Goal: Information Seeking & Learning: Learn about a topic

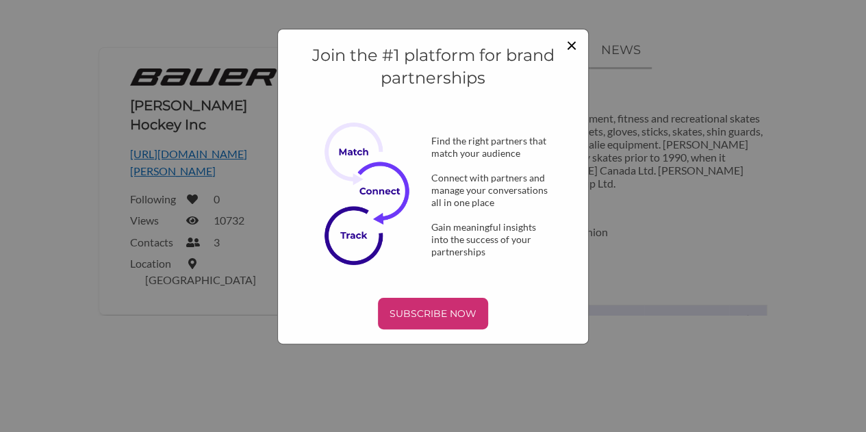
click at [569, 44] on span "×" at bounding box center [571, 44] width 11 height 23
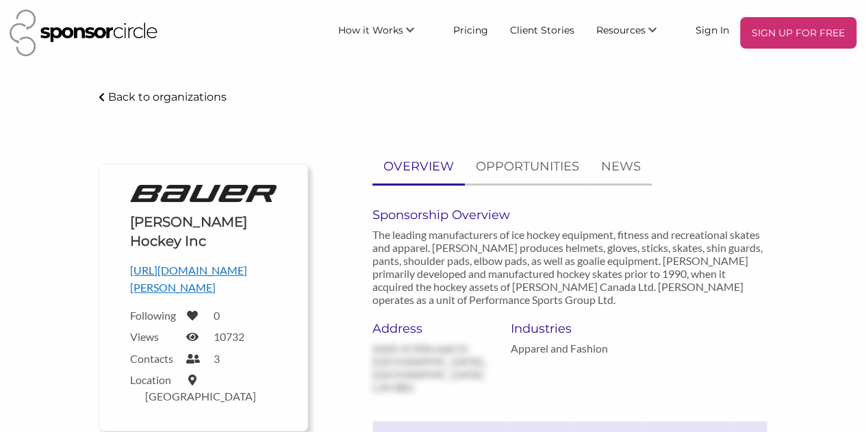
scroll to position [116, 0]
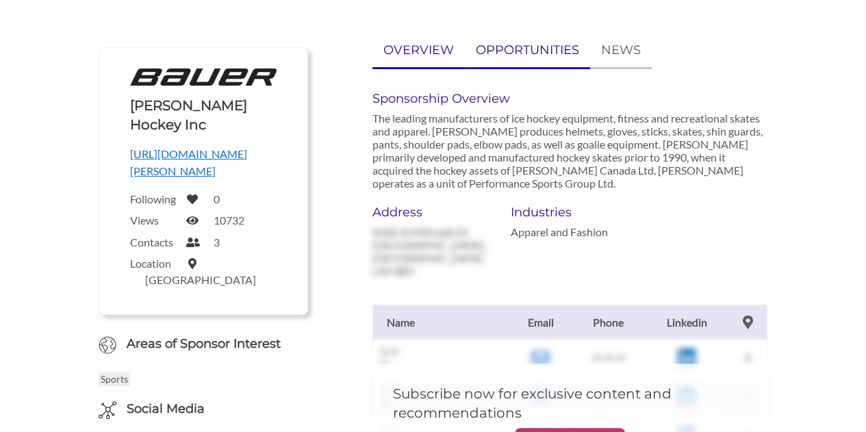
click at [520, 44] on p "OPPORTUNITIES" at bounding box center [527, 50] width 103 height 20
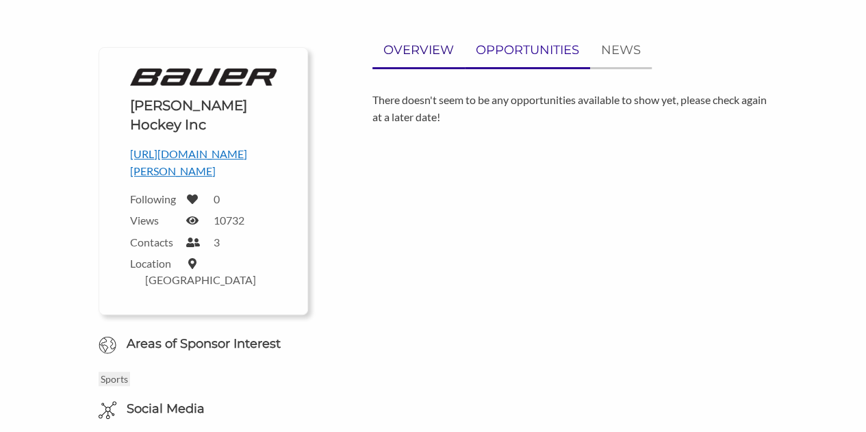
click at [423, 60] on link "OVERVIEW" at bounding box center [418, 51] width 92 height 34
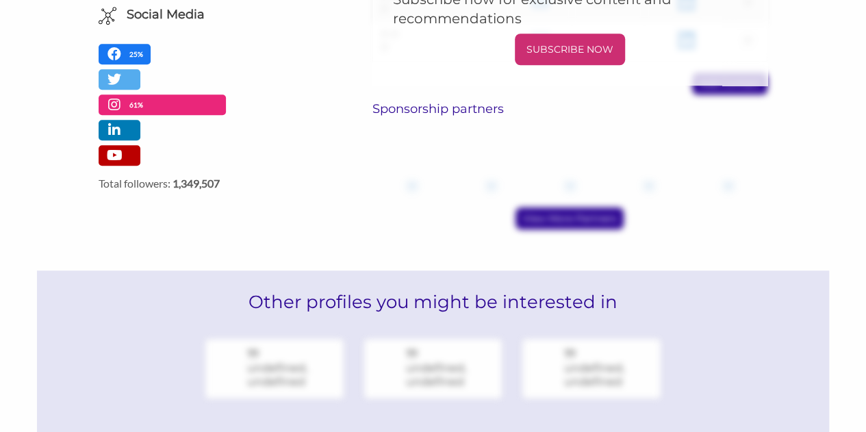
scroll to position [507, 0]
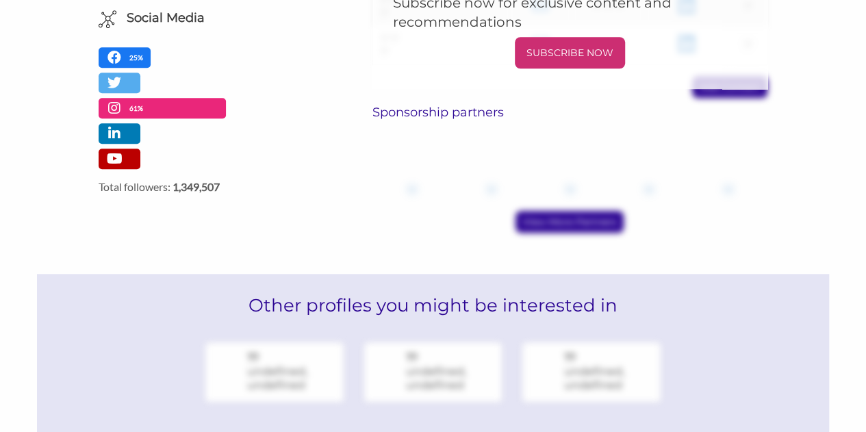
click at [530, 211] on div "View More Partners" at bounding box center [569, 222] width 395 height 22
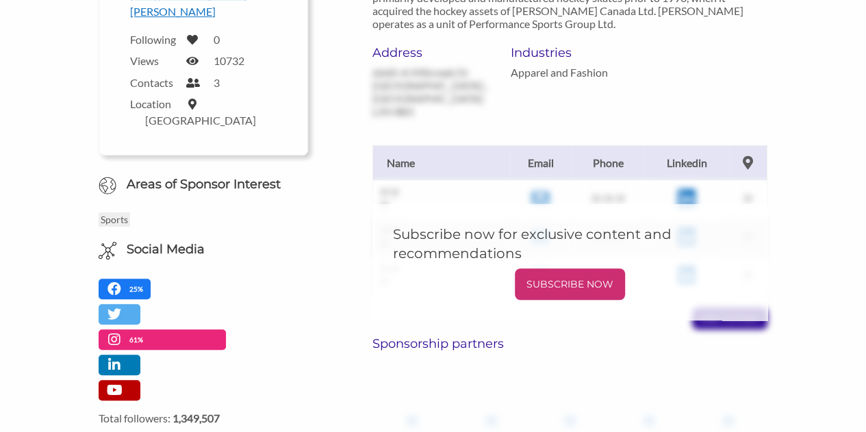
scroll to position [0, 0]
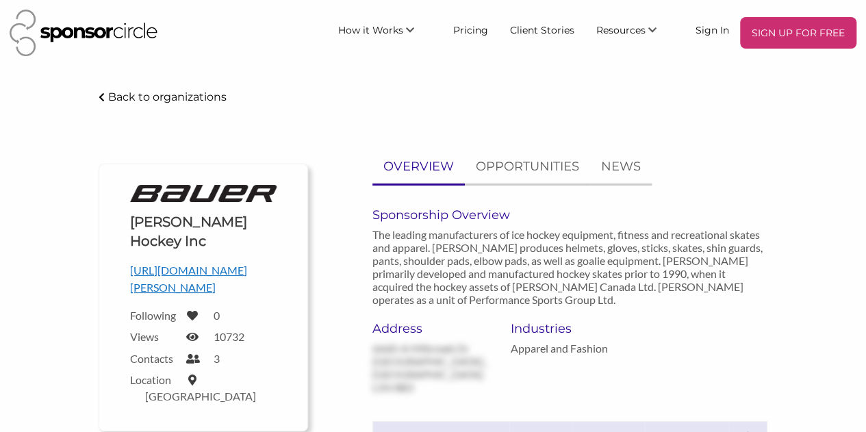
click at [198, 86] on body "SIGN UP FOR FREE How it Works For Suppliers and Sponsors For Events and Sports …" at bounding box center [433, 216] width 866 height 432
click at [203, 98] on p "Back to organizations" at bounding box center [167, 96] width 118 height 13
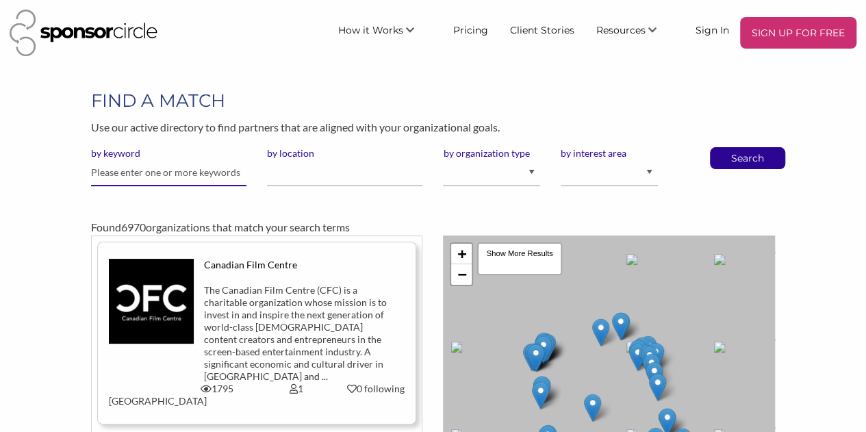
click at [200, 183] on input "text" at bounding box center [168, 172] width 155 height 27
type input "CCN"
click at [725, 148] on button "Search" at bounding box center [747, 158] width 45 height 21
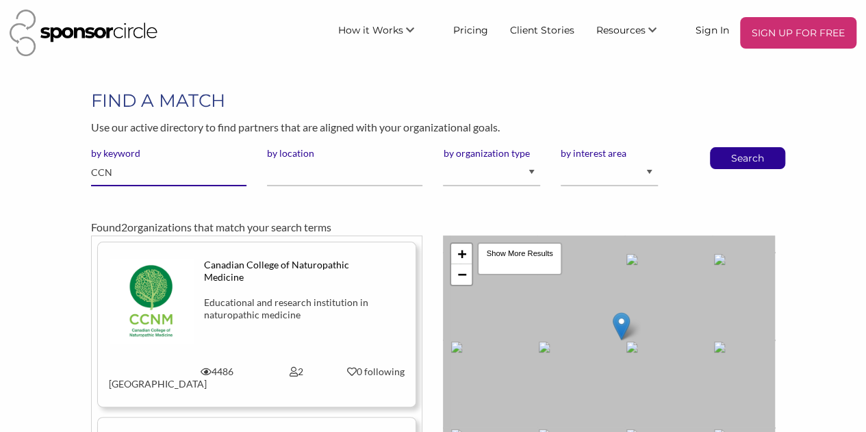
click at [194, 175] on input "CCN" at bounding box center [168, 172] width 155 height 27
type input "CCM"
click at [725, 148] on button "Search" at bounding box center [747, 158] width 45 height 21
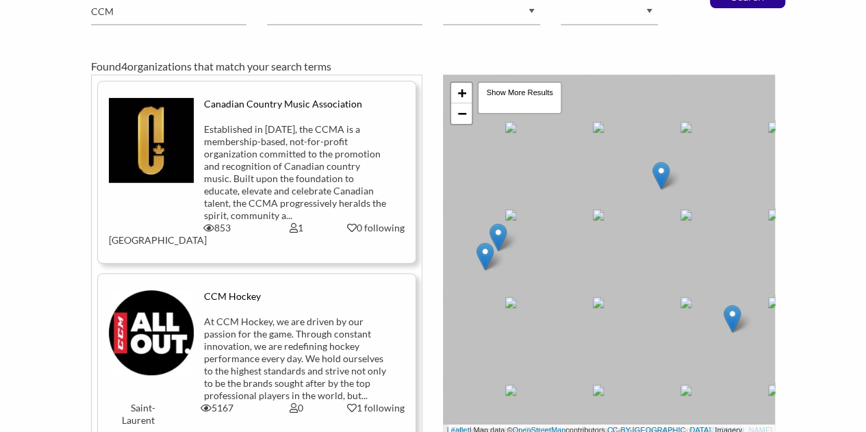
scroll to position [152, 0]
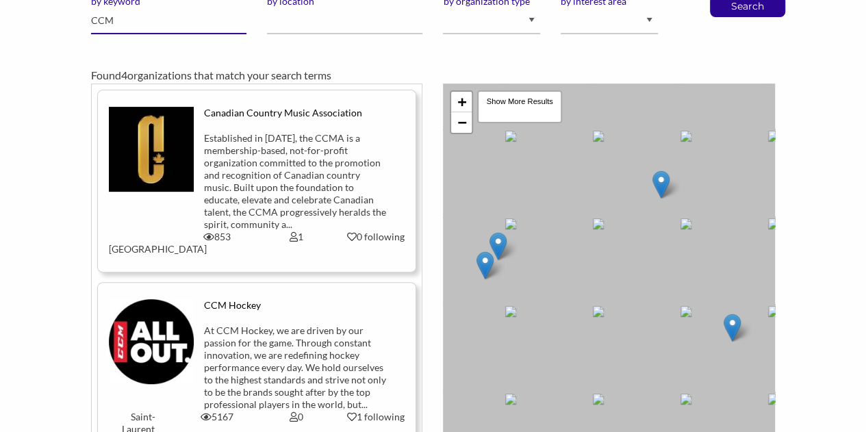
drag, startPoint x: 131, startPoint y: 25, endPoint x: 60, endPoint y: 10, distance: 72.9
click at [60, 10] on div "FIND A MATCH Use our active directory to find partners that are aligned with yo…" at bounding box center [433, 196] width 866 height 520
type input "]"
type input "Hockey"
click at [725, 0] on button "Search" at bounding box center [747, 6] width 45 height 21
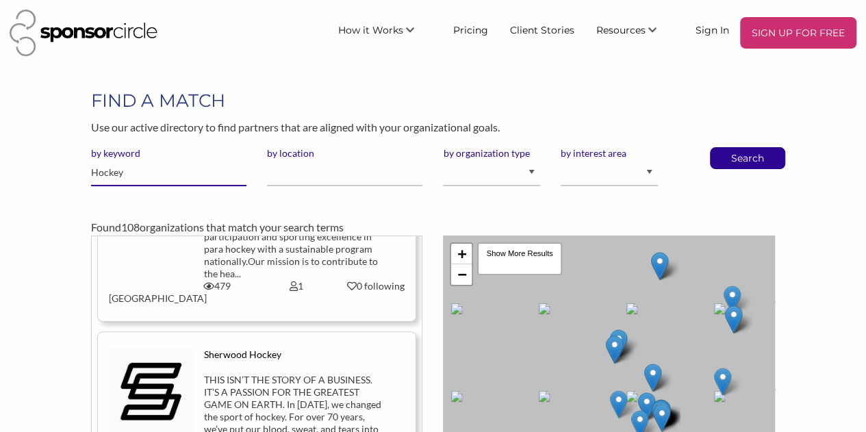
drag, startPoint x: 160, startPoint y: 169, endPoint x: 5, endPoint y: 154, distance: 155.4
click at [5, 154] on div "FIND A MATCH Use our active directory to find partners that are aligned with yo…" at bounding box center [433, 348] width 866 height 520
type input "Swift"
click at [725, 148] on button "Search" at bounding box center [747, 158] width 45 height 21
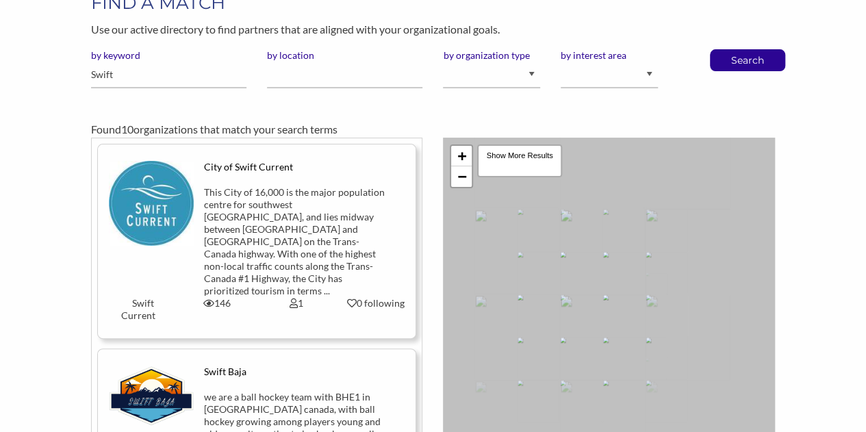
scroll to position [167, 0]
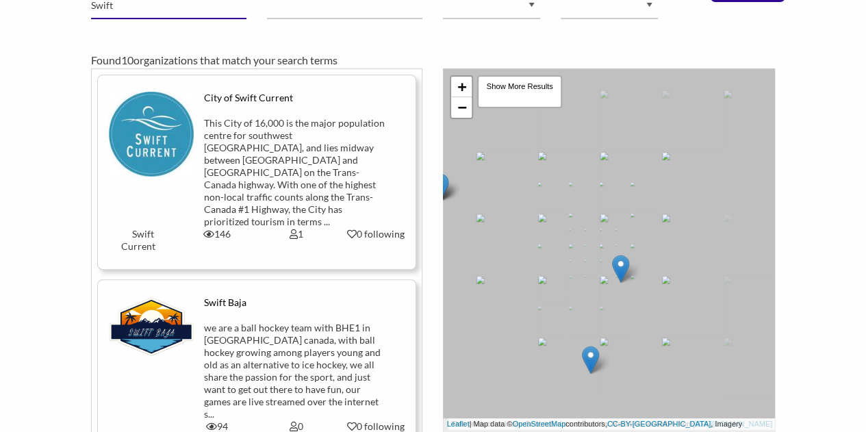
click at [131, 10] on input "Swift" at bounding box center [168, 5] width 155 height 27
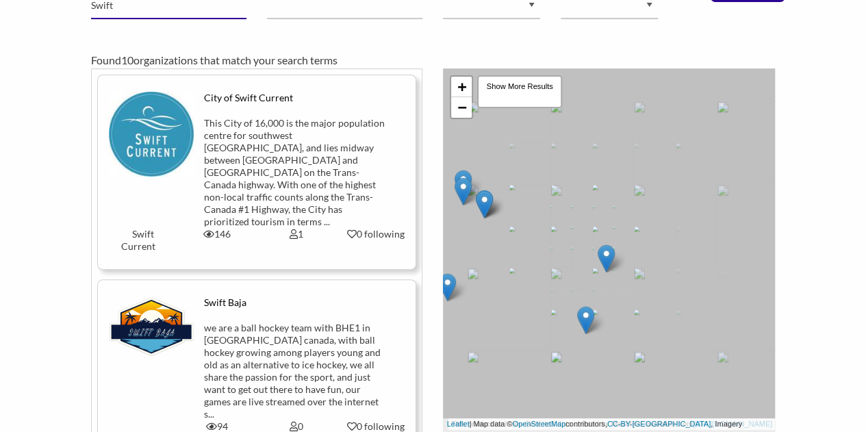
scroll to position [166, 0]
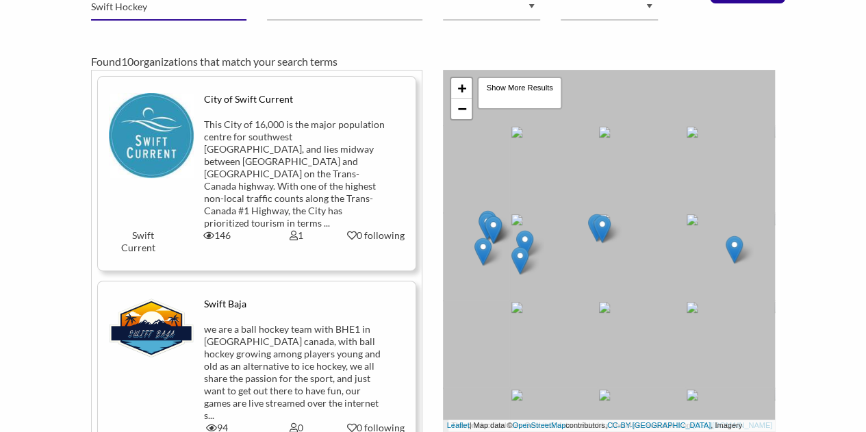
type input "Swift Hockey"
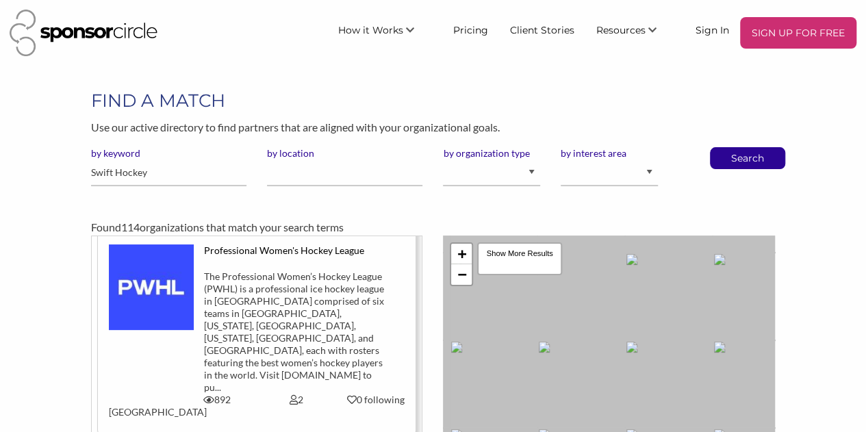
scroll to position [816, 0]
